Goal: Consume media (video, audio)

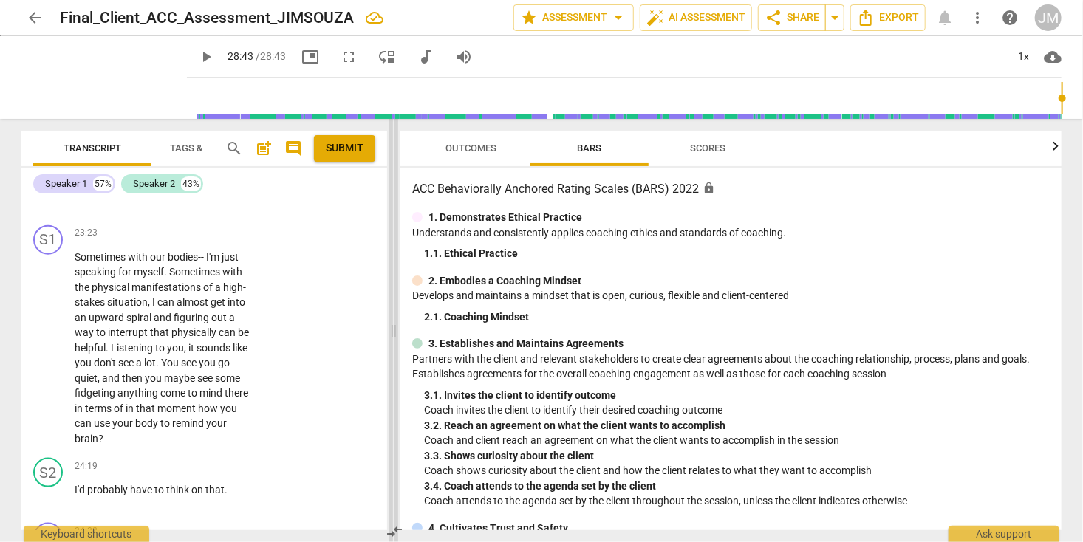
scroll to position [12002, 0]
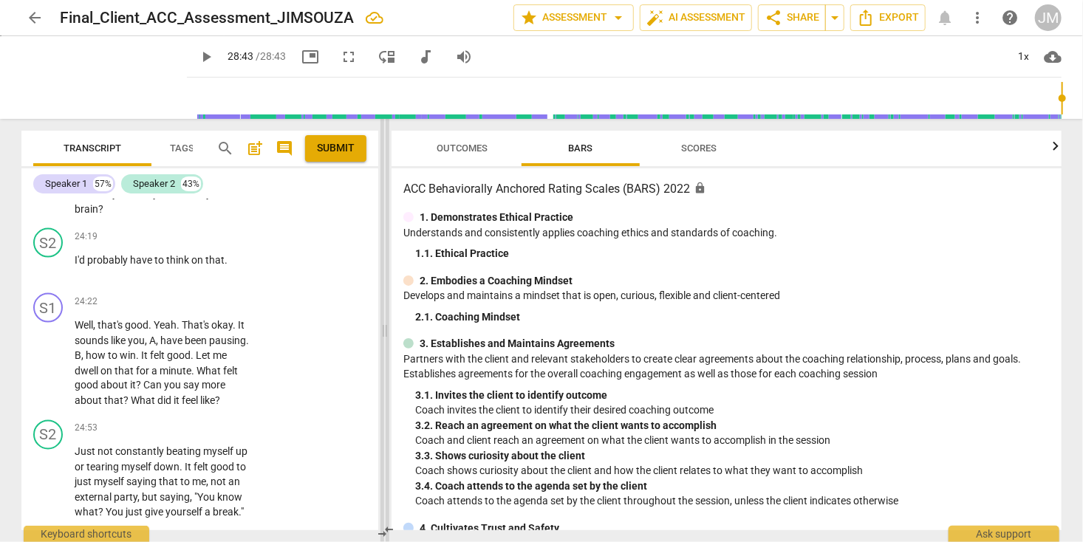
drag, startPoint x: 692, startPoint y: 328, endPoint x: 382, endPoint y: 339, distance: 310.4
click at [382, 339] on span at bounding box center [384, 330] width 9 height 423
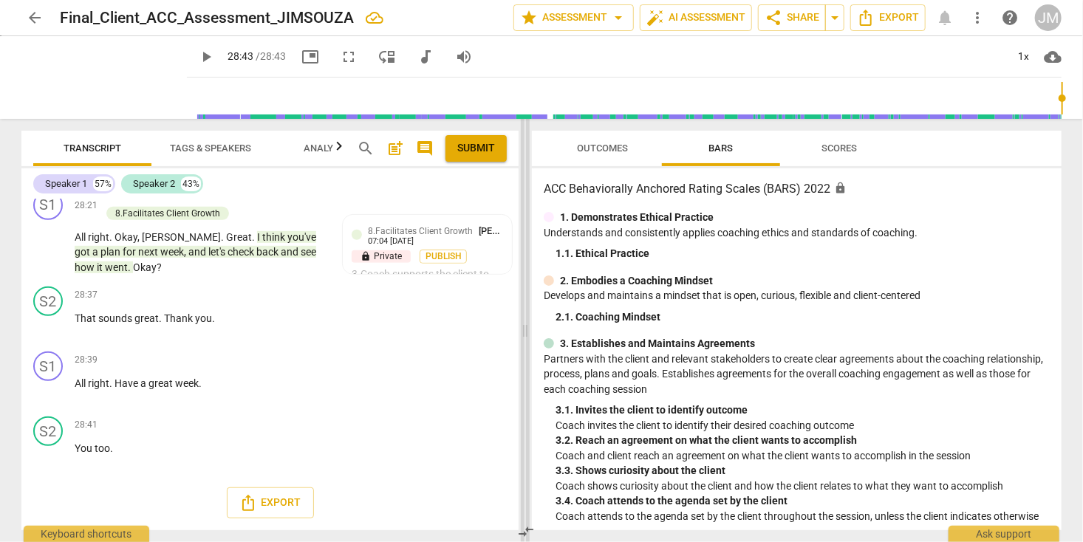
scroll to position [9848, 0]
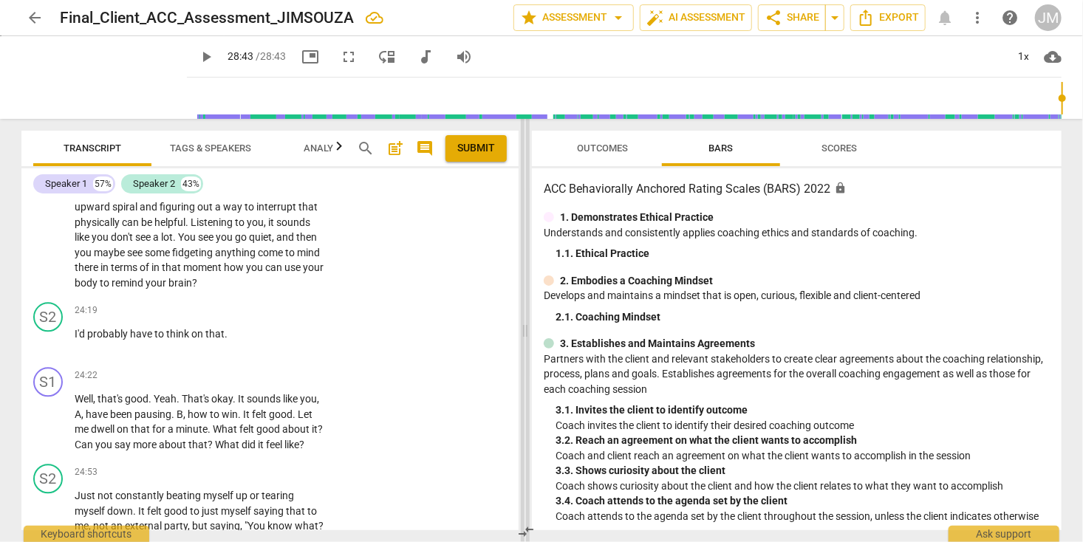
drag, startPoint x: 381, startPoint y: 331, endPoint x: 521, endPoint y: 329, distance: 140.4
click at [521, 329] on span at bounding box center [525, 330] width 9 height 423
click at [193, 93] on input "range" at bounding box center [627, 98] width 869 height 47
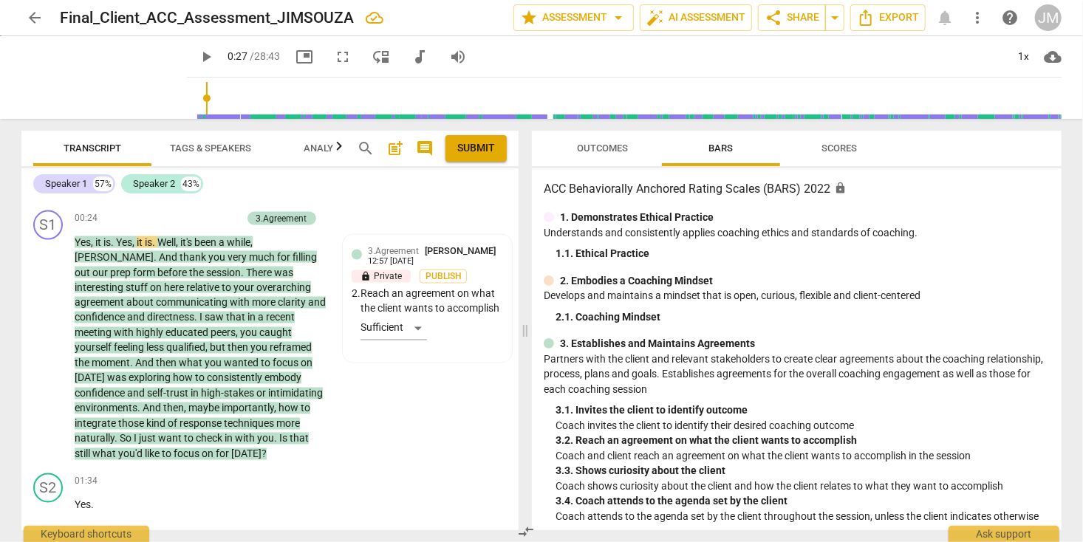
click at [193, 95] on input "range" at bounding box center [627, 98] width 869 height 47
click at [197, 58] on span "play_arrow" at bounding box center [206, 57] width 18 height 18
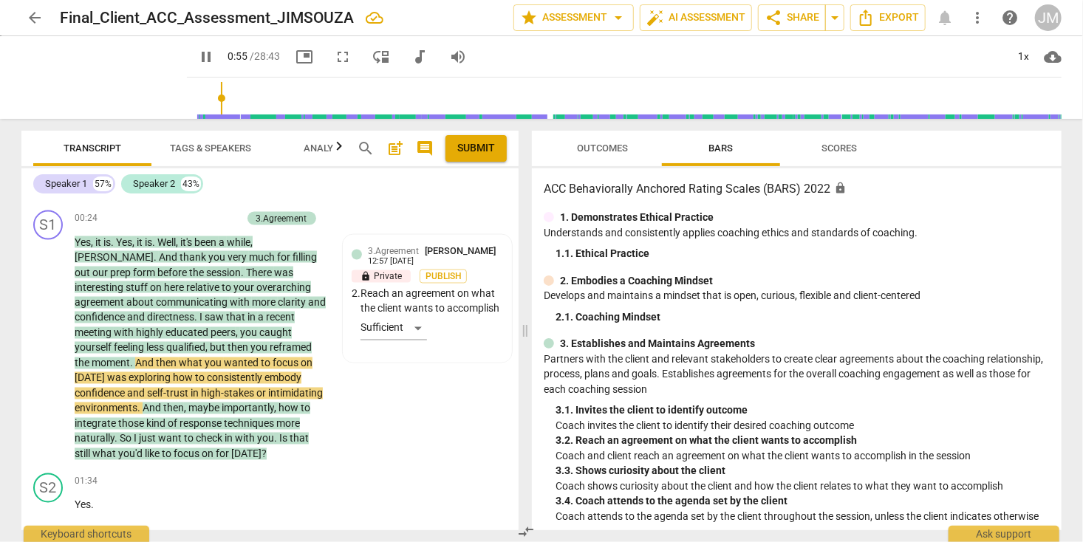
drag, startPoint x: 188, startPoint y: 98, endPoint x: 203, endPoint y: 100, distance: 15.7
click at [203, 100] on input "range" at bounding box center [627, 98] width 869 height 47
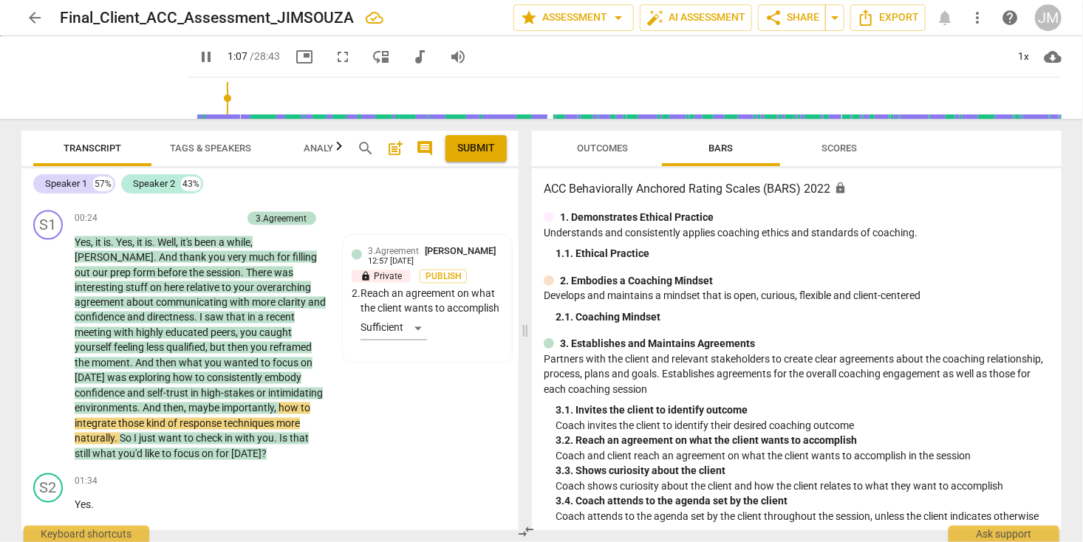
click at [210, 98] on input "range" at bounding box center [627, 98] width 869 height 47
click at [209, 98] on input "range" at bounding box center [627, 98] width 869 height 47
click at [197, 55] on span "pause" at bounding box center [206, 57] width 18 height 18
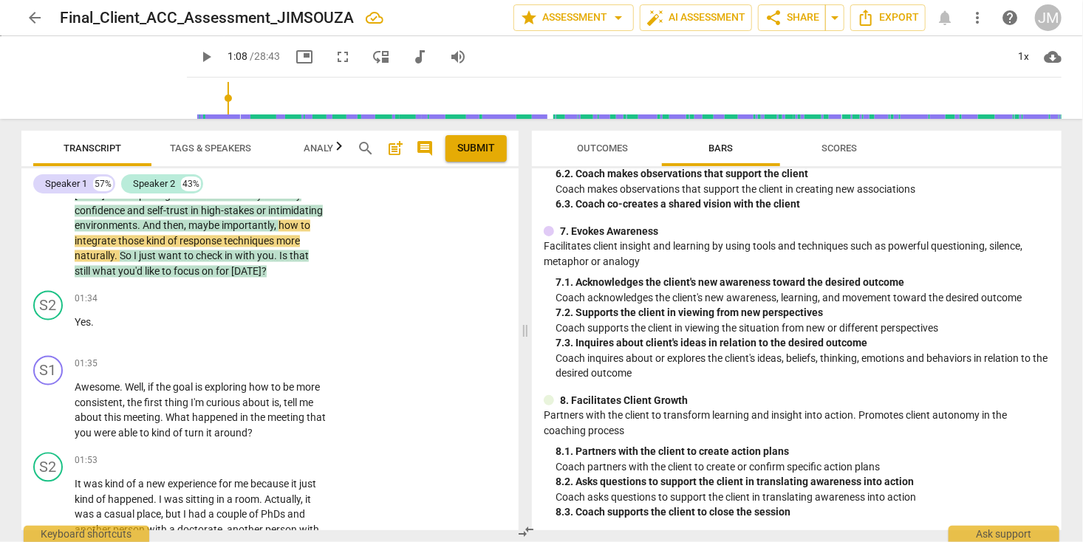
scroll to position [745, 0]
type input "69"
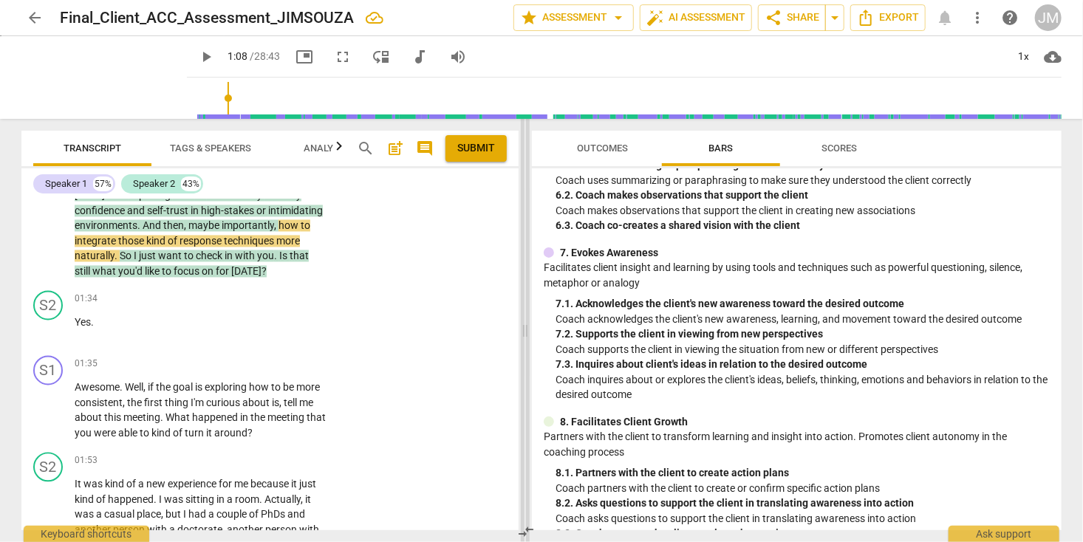
scroll to position [739, 0]
